Goal: Task Accomplishment & Management: Manage account settings

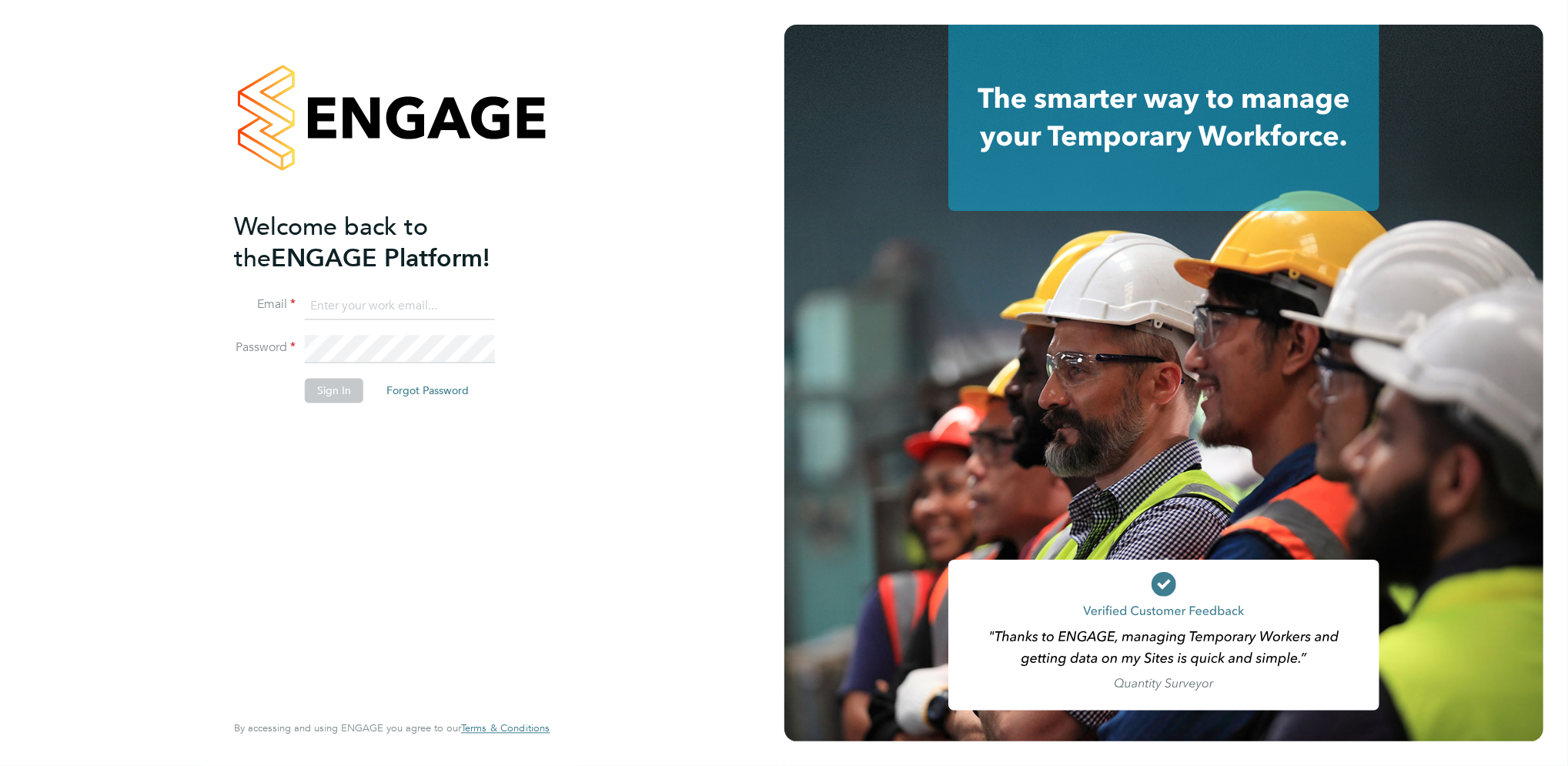
type input "[PERSON_NAME][EMAIL_ADDRESS][PERSON_NAME][DOMAIN_NAME]"
click at [331, 399] on button "Sign In" at bounding box center [334, 392] width 58 height 25
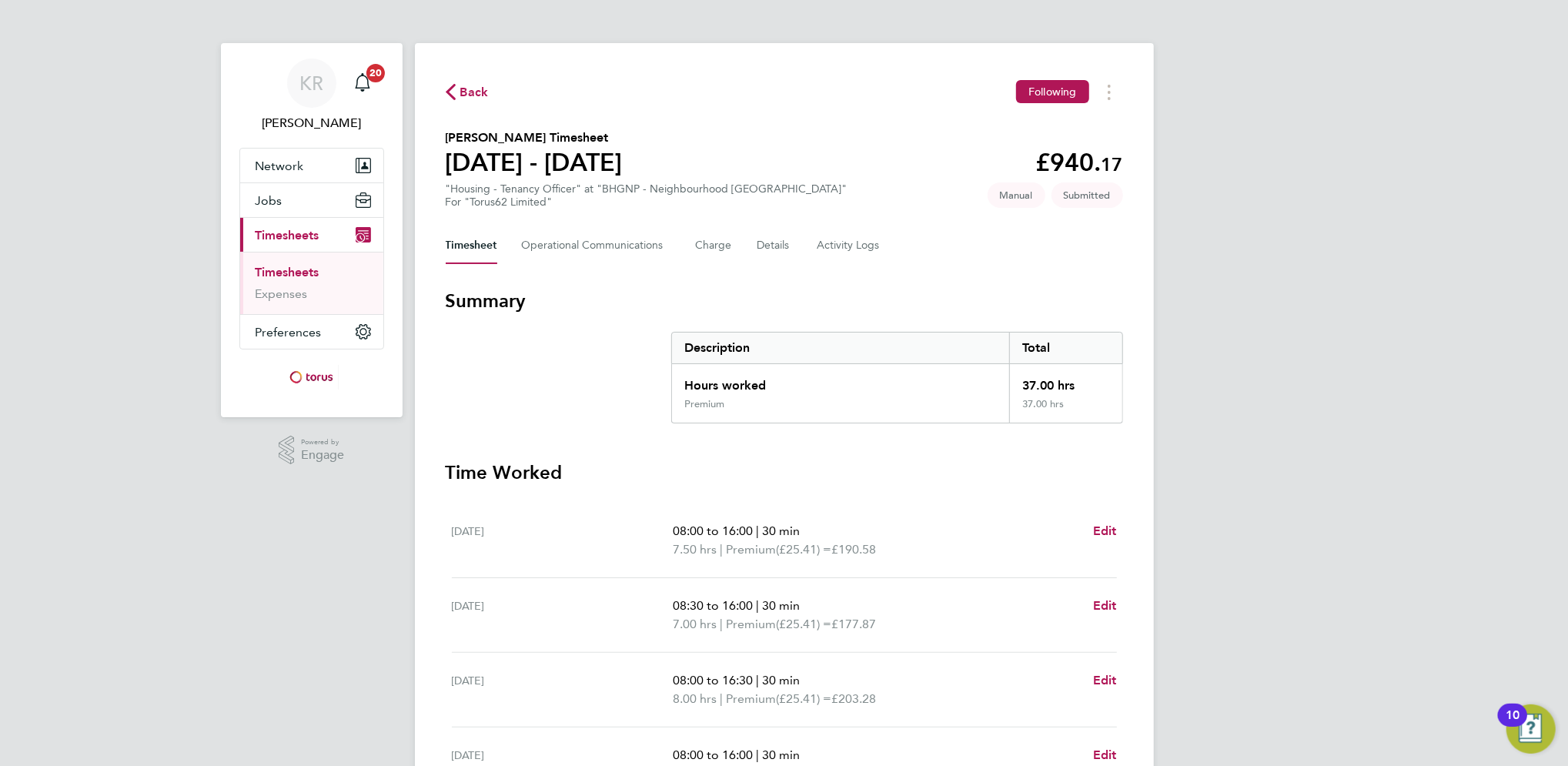
click at [1369, 651] on div "KR [PERSON_NAME] Notifications 20 Applications: Network Sites Workers Jobs Posi…" at bounding box center [784, 562] width 1568 height 1126
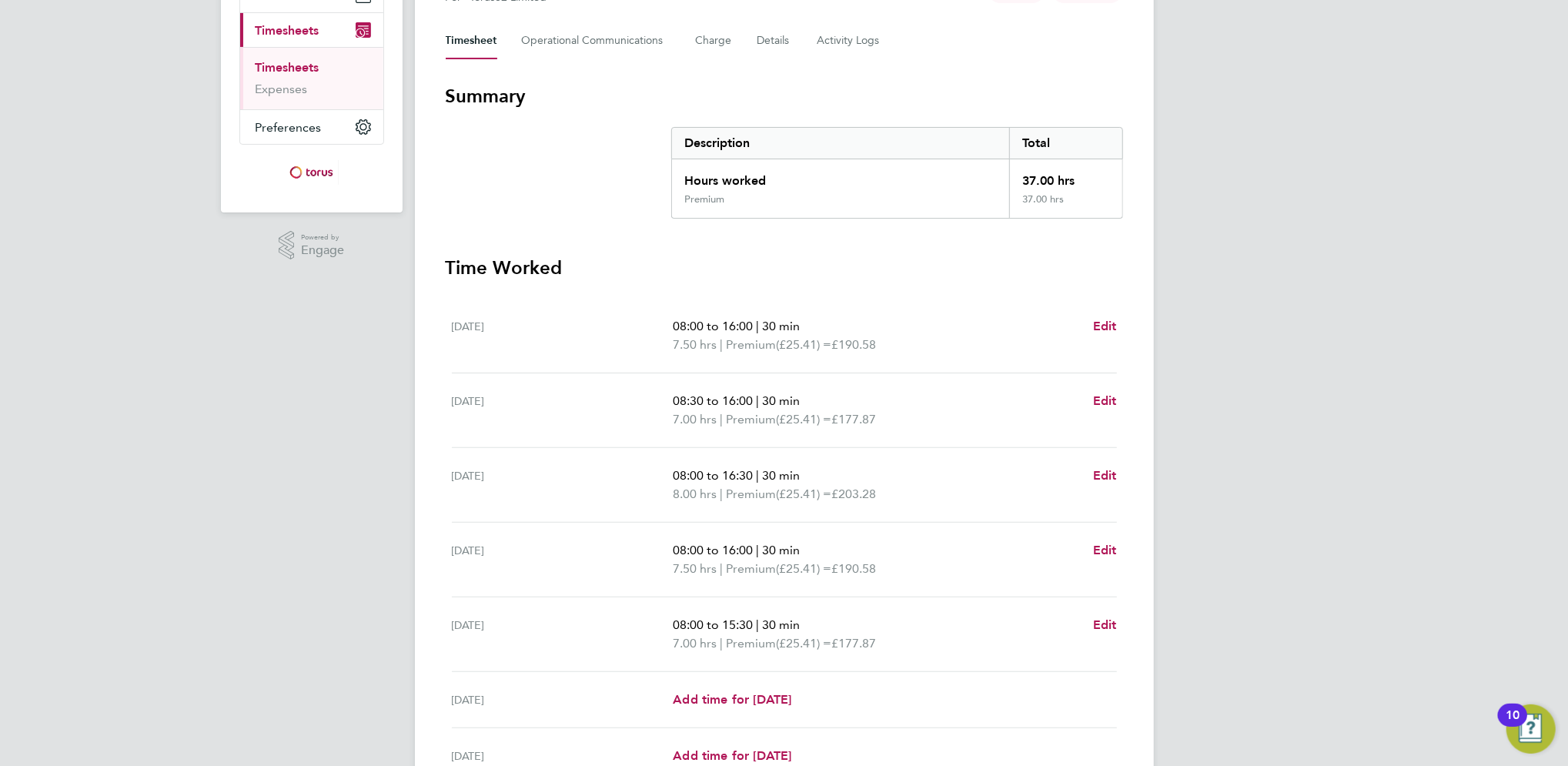
scroll to position [246, 0]
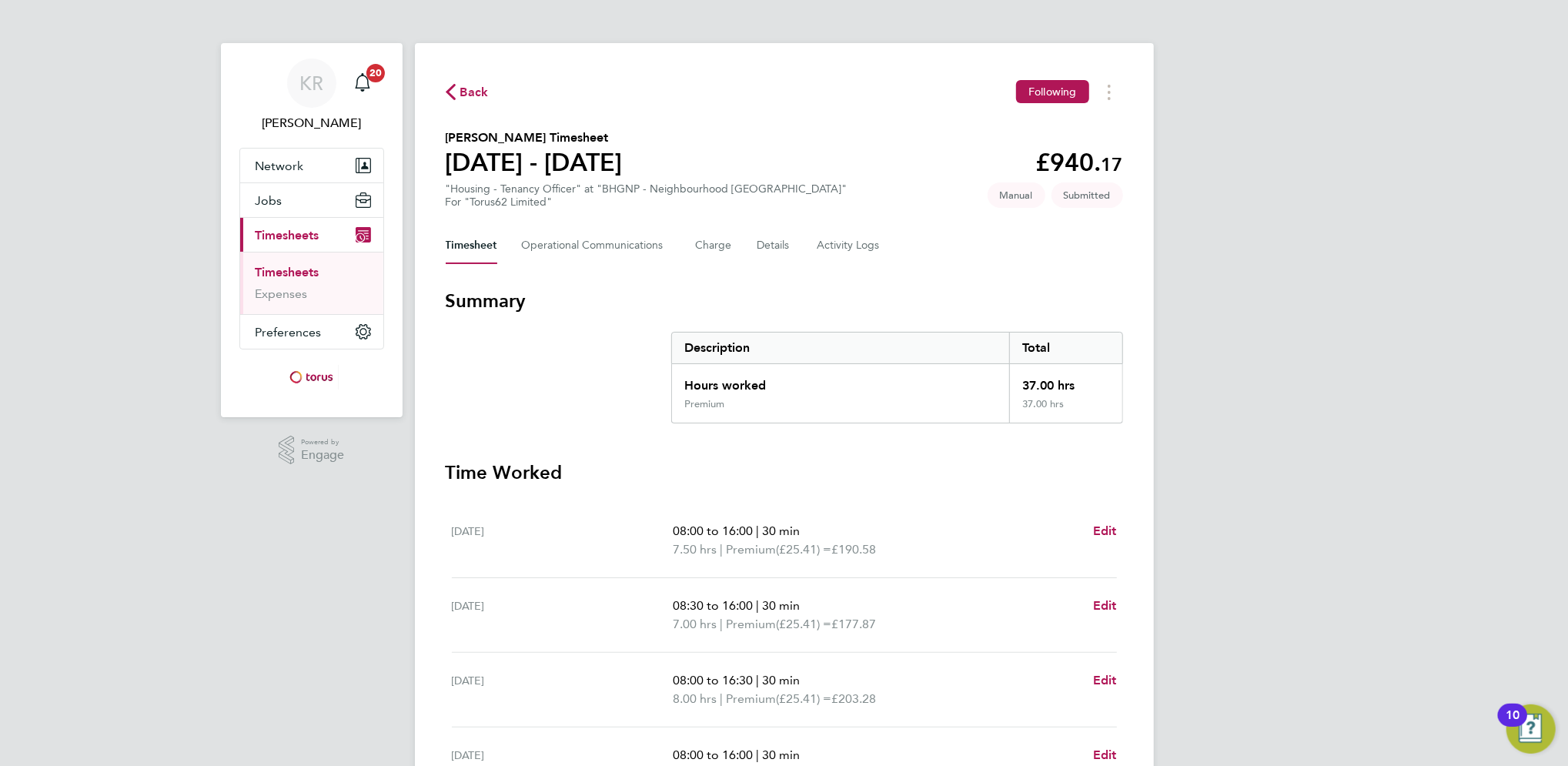
click at [1549, 618] on div "KR [PERSON_NAME] Notifications 20 Applications: Network Sites Workers Jobs Posi…" at bounding box center [784, 562] width 1568 height 1126
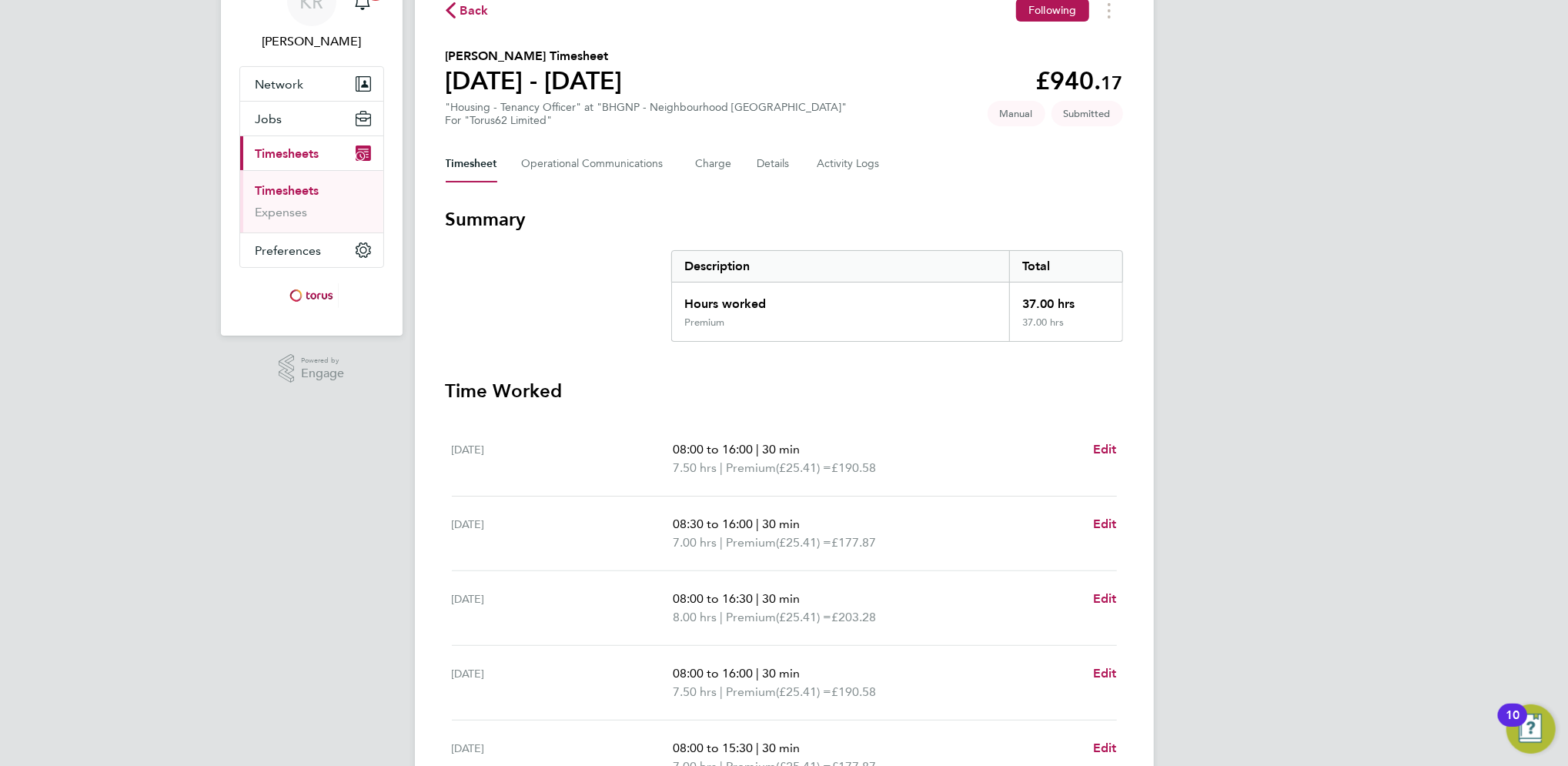
scroll to position [355, 0]
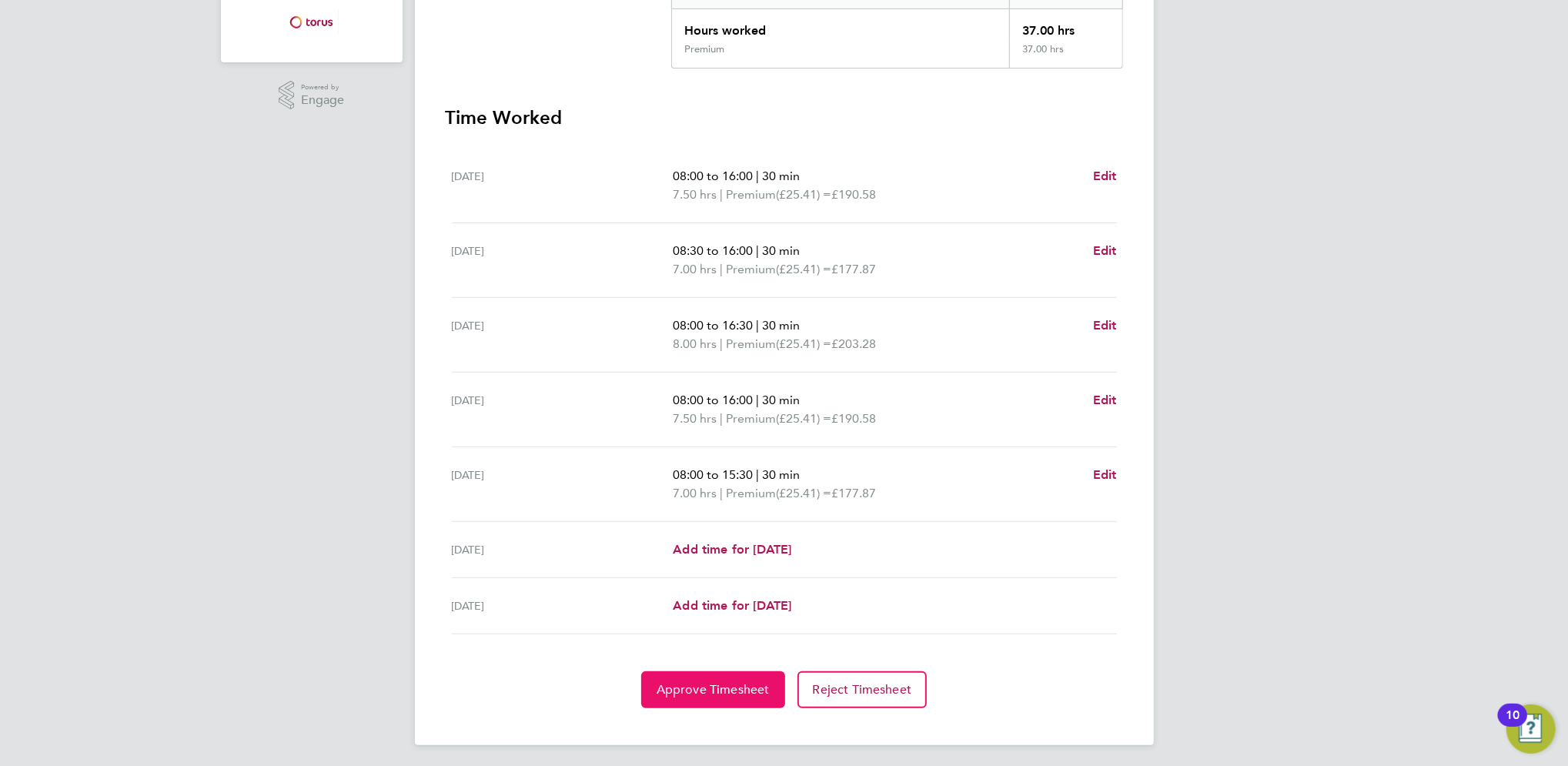
click at [731, 683] on span "Approve Timesheet" at bounding box center [713, 690] width 113 height 16
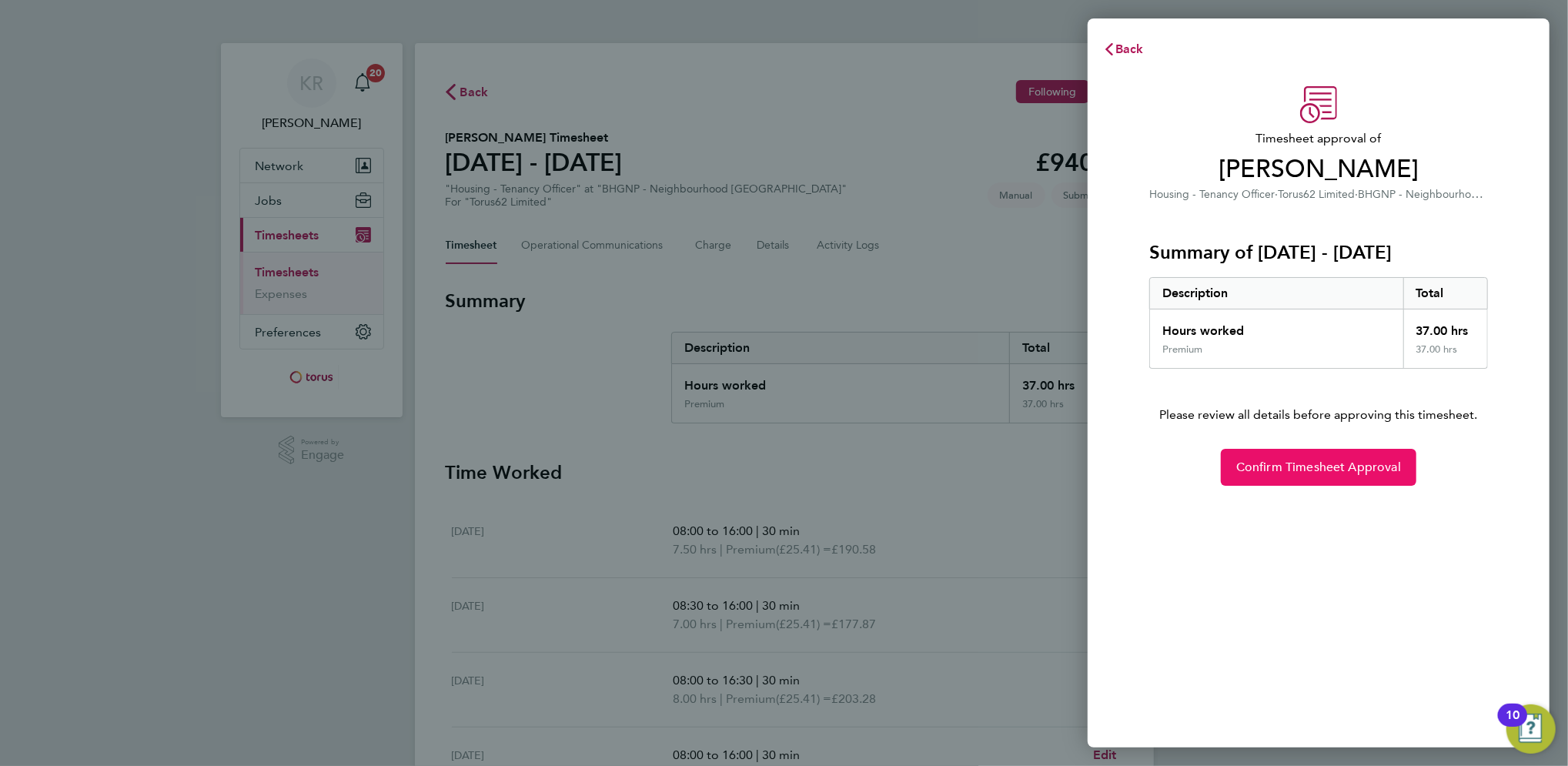
click at [1331, 478] on button "Confirm Timesheet Approval" at bounding box center [1318, 467] width 196 height 37
